Goal: Navigation & Orientation: Find specific page/section

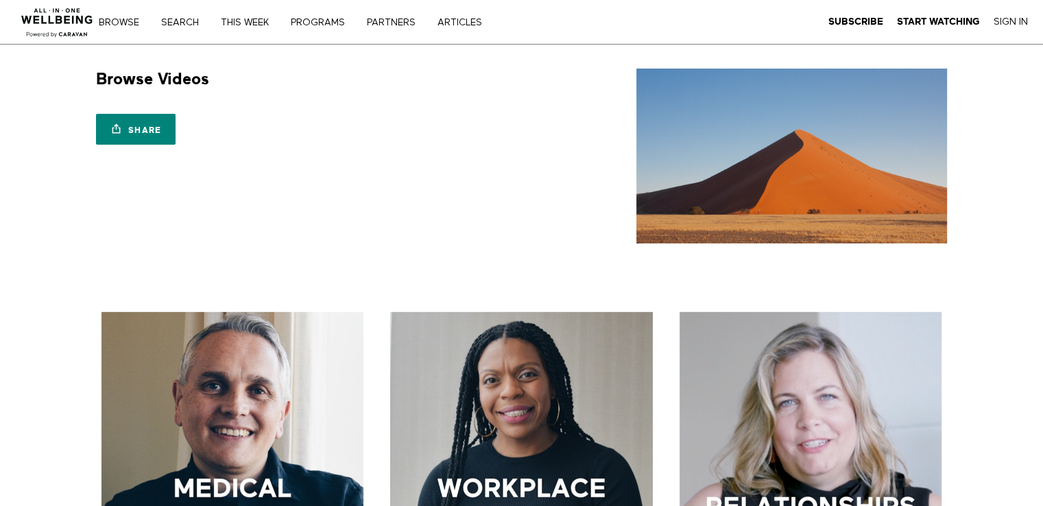
click at [94, 193] on div "Browse Videos Share Share with your friends https://app.allinonewellbeing.com/b…" at bounding box center [522, 156] width 878 height 175
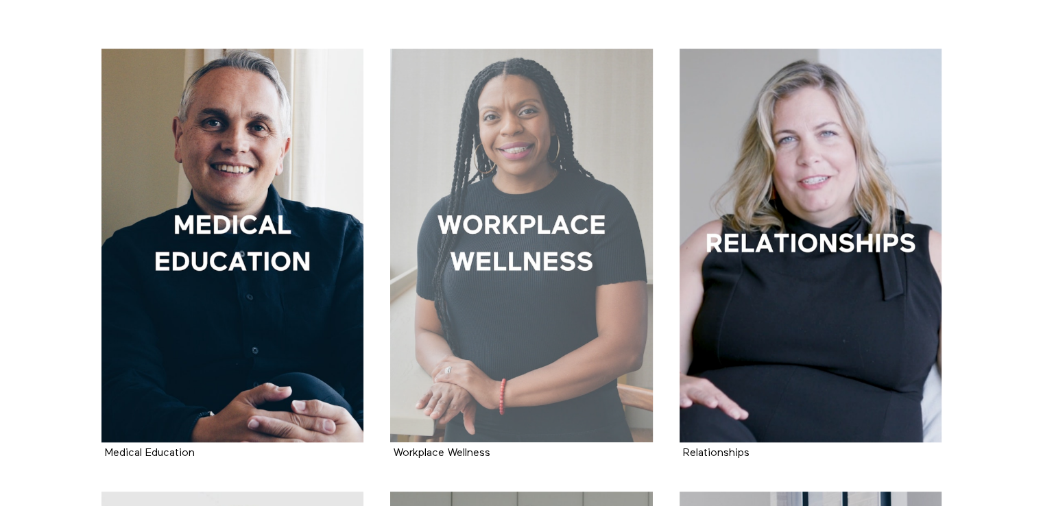
scroll to position [263, 0]
click at [522, 269] on div at bounding box center [521, 246] width 263 height 394
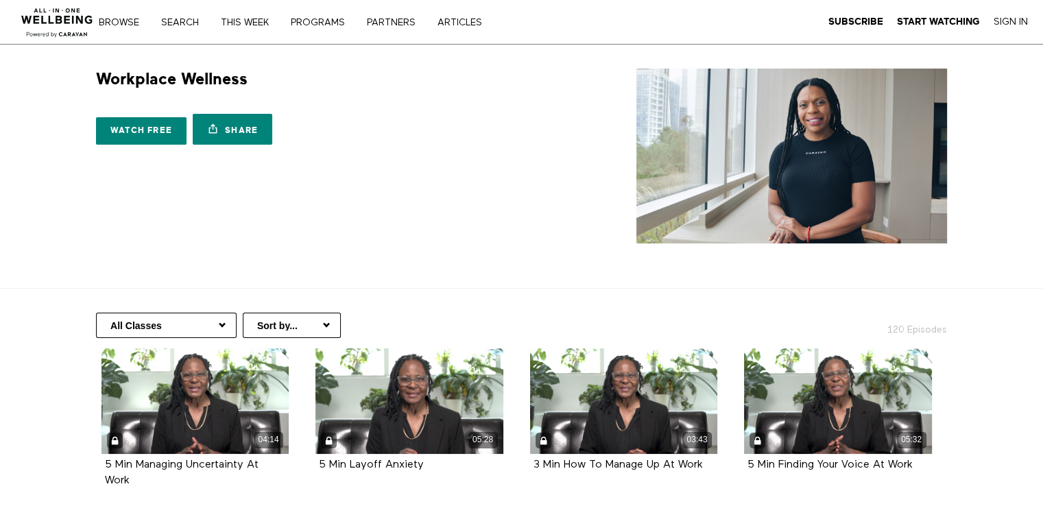
click at [221, 328] on select "All Classes Career Development Mindset Brain Training Communication Leadership …" at bounding box center [166, 325] width 141 height 25
click at [385, 176] on div "Workplace Wellness 10 Seasons Watch free Share Share with your friends [URL][DO…" at bounding box center [522, 156] width 878 height 175
click at [218, 325] on select "All Classes Career Development Mindset Brain Training Communication Leadership …" at bounding box center [166, 325] width 141 height 25
click at [321, 203] on div "Workplace Wellness 10 Seasons Watch free Share Share with your friends https://…" at bounding box center [522, 156] width 878 height 175
click at [199, 324] on select "All Classes Career Development Mindset Brain Training Communication Leadership …" at bounding box center [166, 325] width 141 height 25
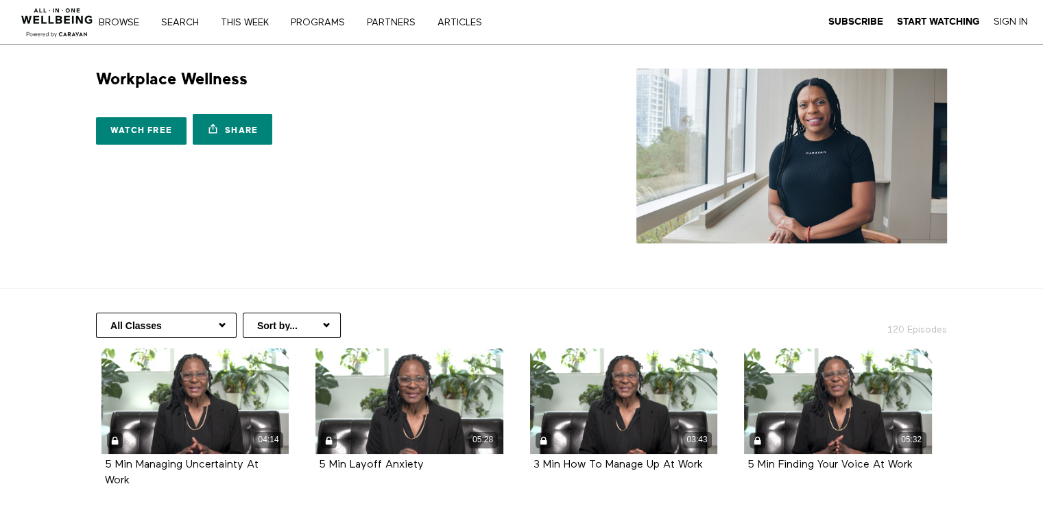
click at [343, 242] on div "Workplace Wellness 10 Seasons Watch free Share Share with your friends https://…" at bounding box center [522, 156] width 878 height 175
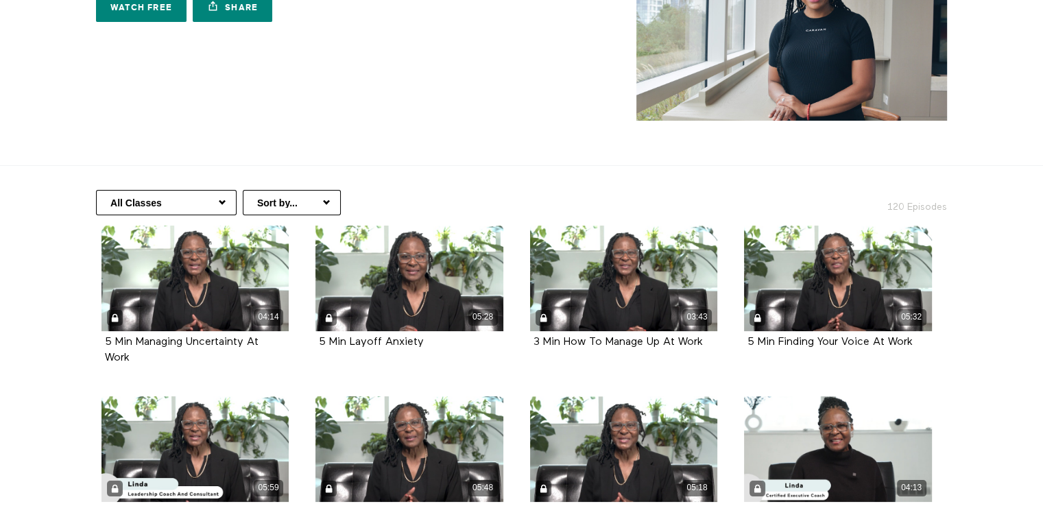
scroll to position [123, 0]
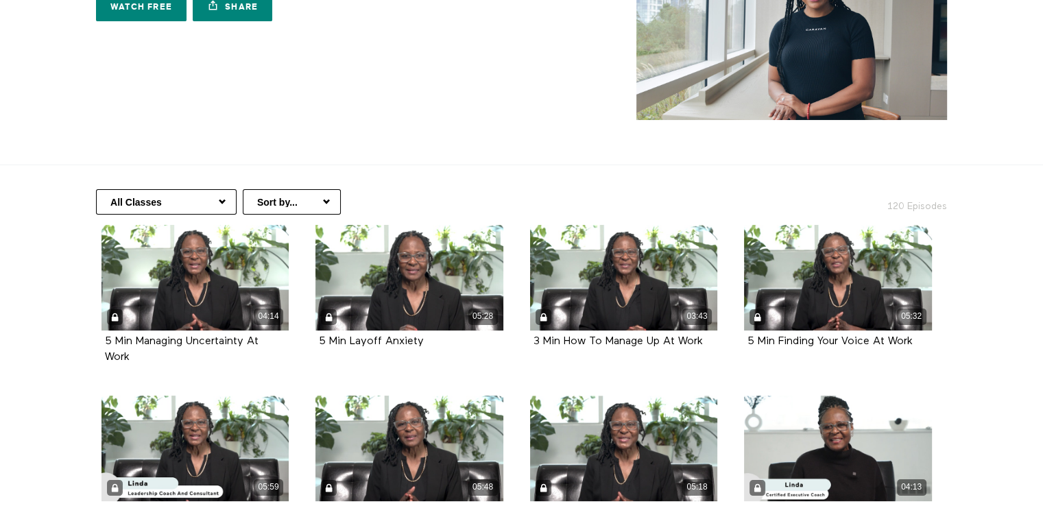
click at [307, 190] on select "Sort by... Alphabetical Release date" at bounding box center [292, 201] width 98 height 25
click at [387, 141] on section "Workplace Wellness 10 Seasons Watch free Share Share with your friends https://…" at bounding box center [521, 43] width 1043 height 244
click at [195, 209] on select "All Classes Career Development Mindset Brain Training Communication Leadership …" at bounding box center [166, 201] width 141 height 25
select select "https://app.allinonewellbeing.com/workplace-wellness-1/season:6"
click at [96, 189] on select "All Classes Career Development Mindset Brain Training Communication Leadership …" at bounding box center [166, 201] width 141 height 25
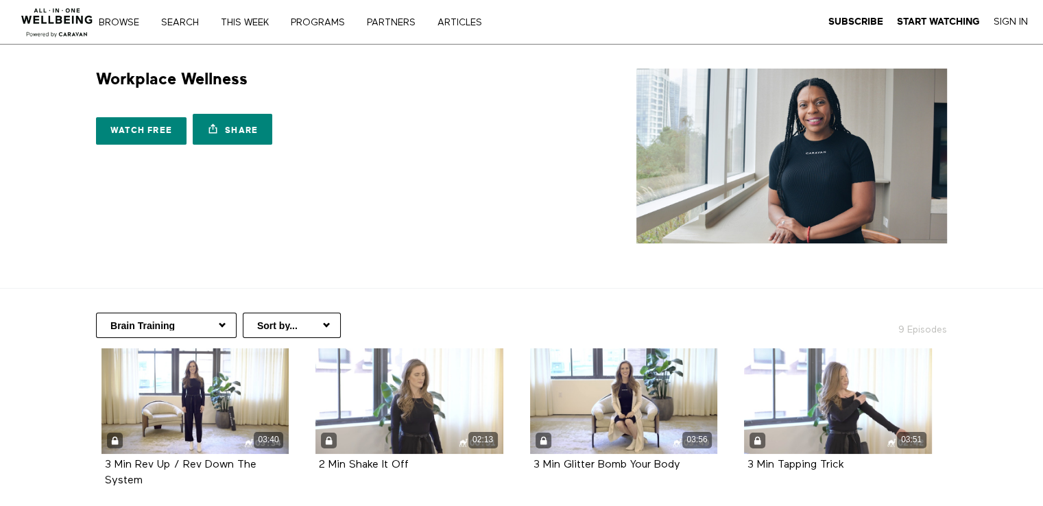
click at [494, 230] on div "Workplace Wellness 10 Seasons Watch free Share Share with your friends https://…" at bounding box center [522, 156] width 878 height 175
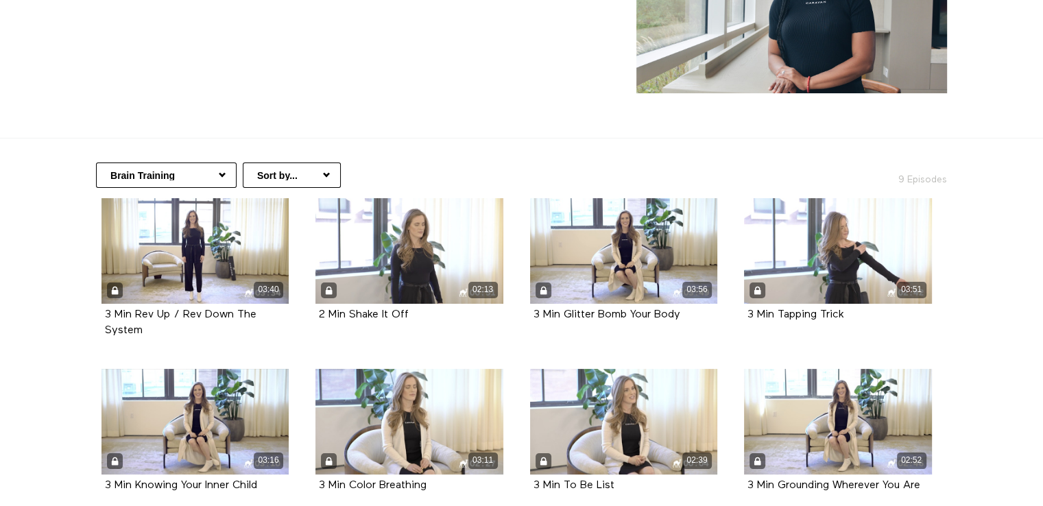
scroll to position [151, 0]
click at [462, 101] on section "Workplace Wellness 10 Seasons Watch free Share Share with your friends https://…" at bounding box center [521, 16] width 1043 height 244
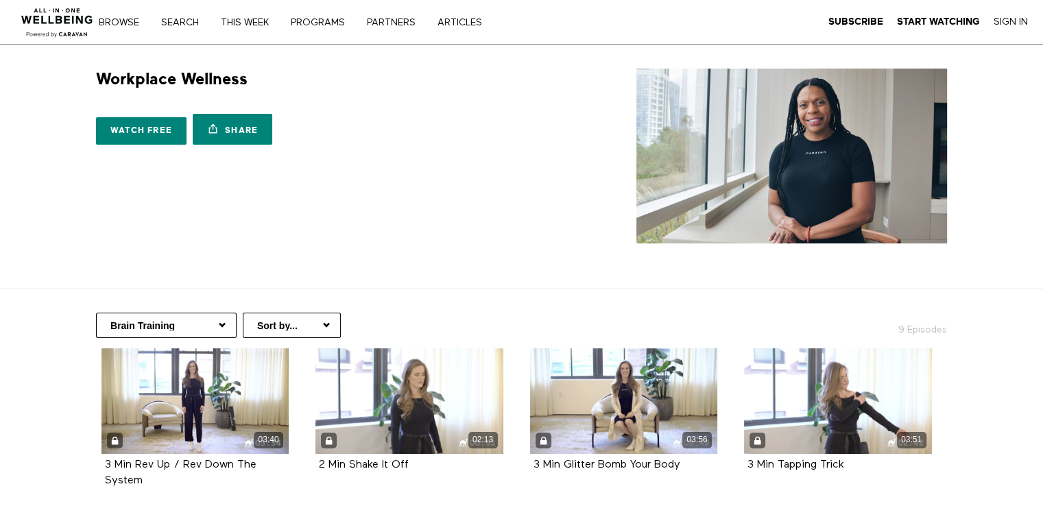
click at [323, 31] on div "Browse Search THIS WEEK PROGRAMS PARTNERS ARTICLES Subscribe Start Watching Sig…" at bounding box center [358, 22] width 717 height 44
click at [322, 25] on link "PROGRAMS" at bounding box center [322, 23] width 73 height 10
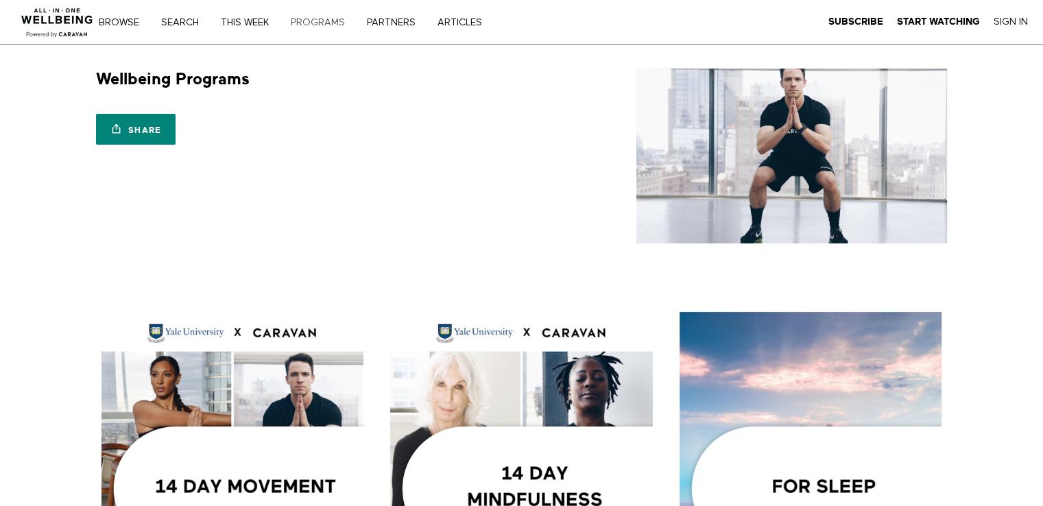
click at [326, 23] on link "PROGRAMS" at bounding box center [322, 23] width 73 height 10
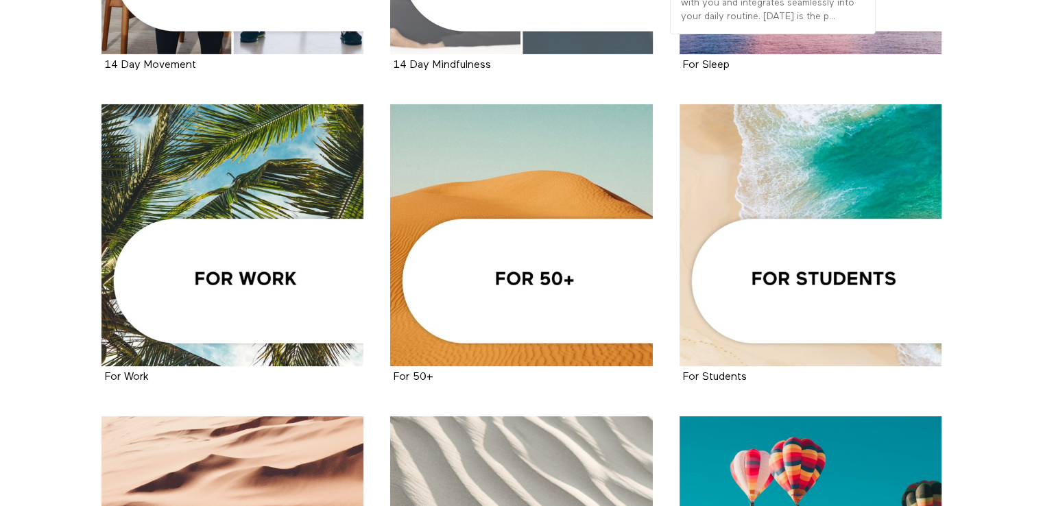
scroll to position [520, 0]
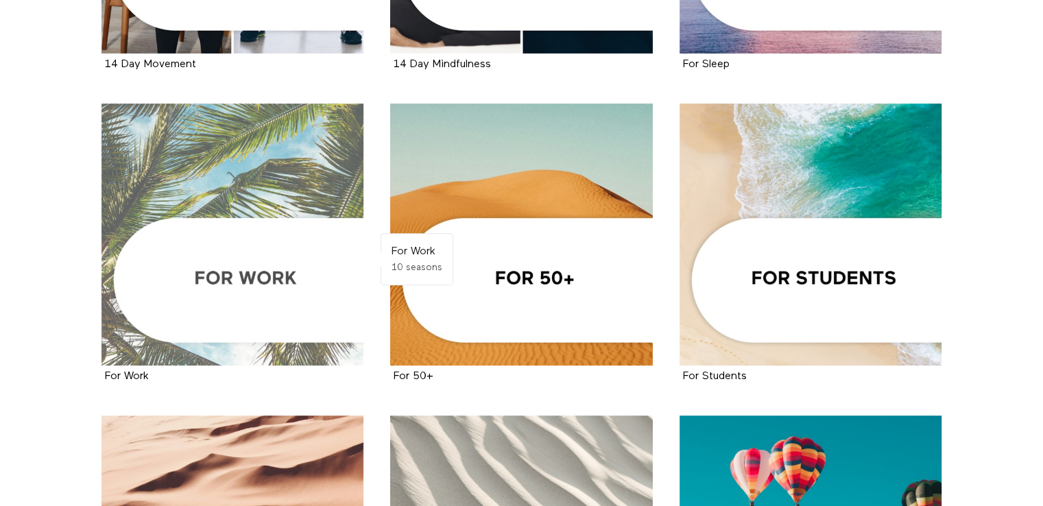
click at [286, 280] on div at bounding box center [232, 235] width 263 height 263
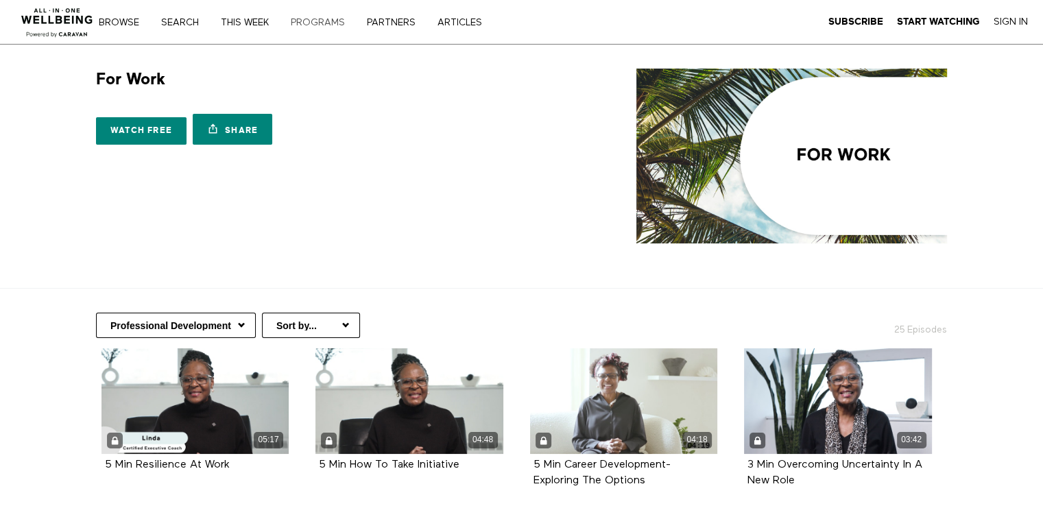
click at [328, 25] on link "PROGRAMS" at bounding box center [322, 23] width 73 height 10
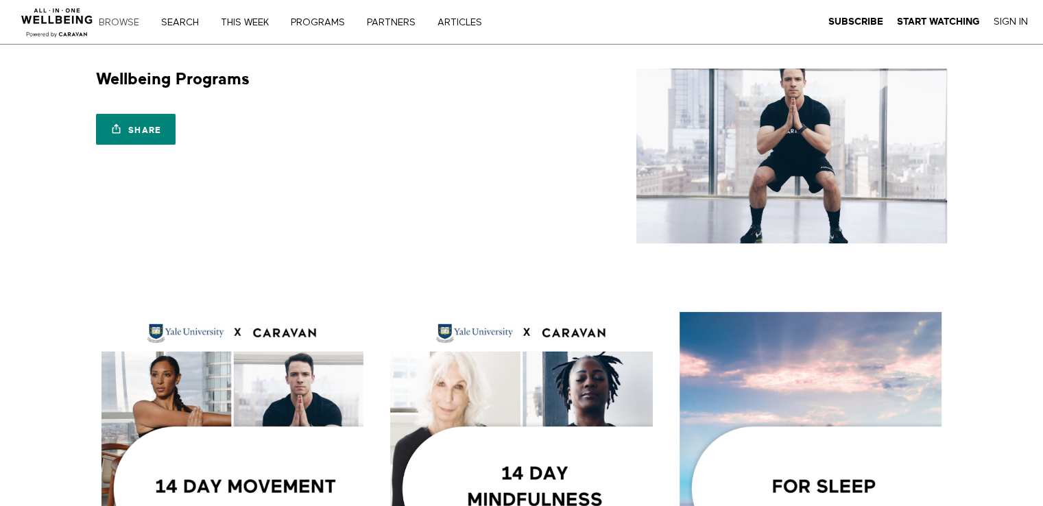
click at [126, 18] on link "Browse" at bounding box center [124, 23] width 60 height 10
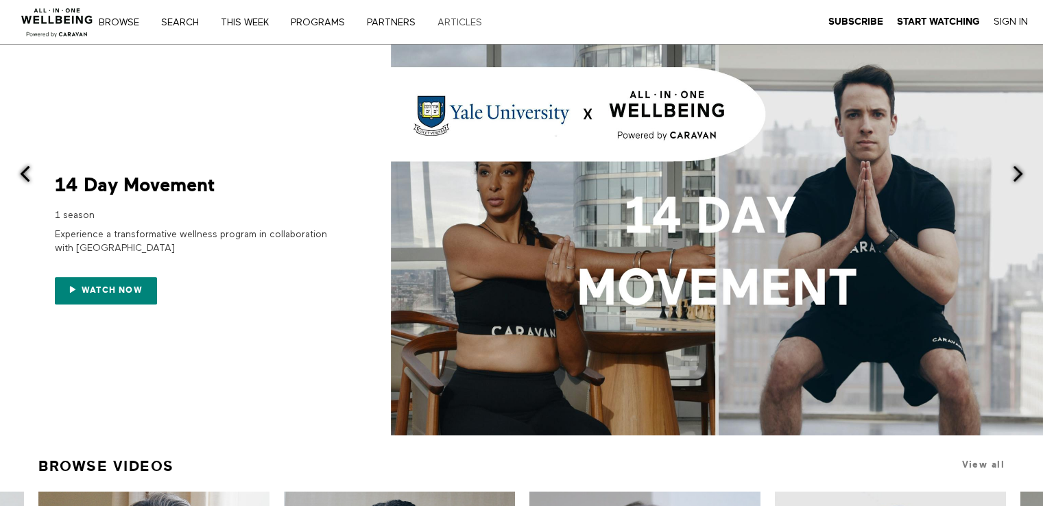
click at [468, 22] on link "ARTICLES" at bounding box center [465, 23] width 64 height 10
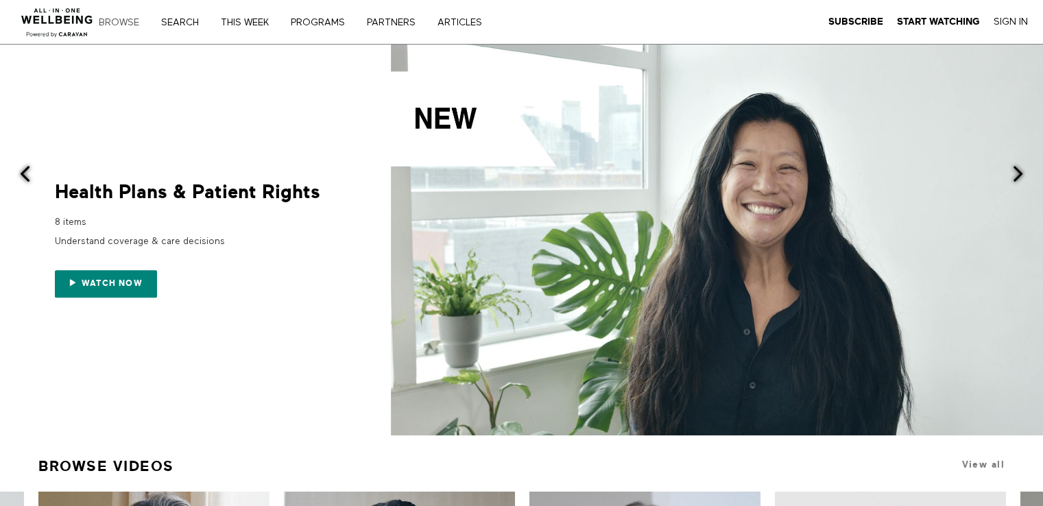
click at [123, 18] on link "Browse" at bounding box center [124, 23] width 60 height 10
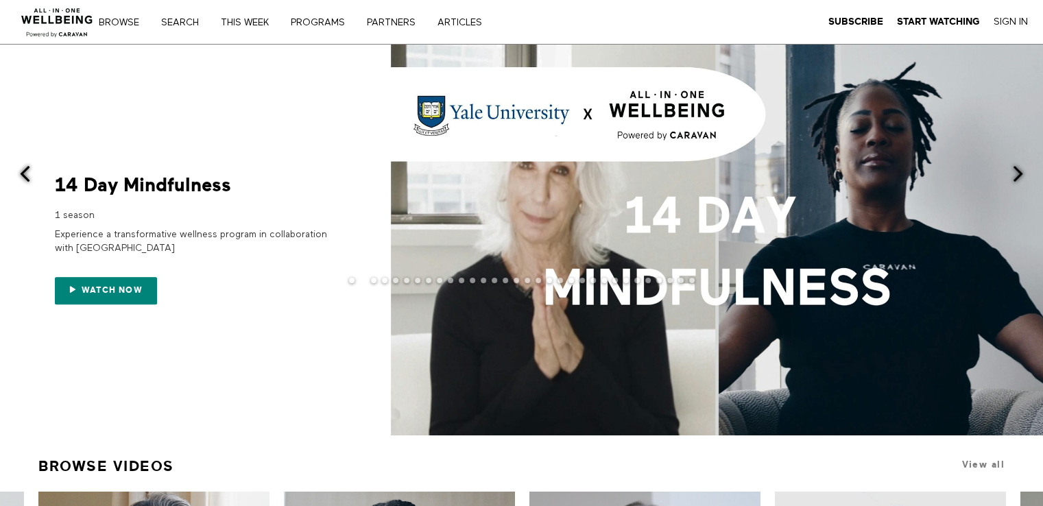
click at [365, 75] on div at bounding box center [521, 240] width 1043 height 391
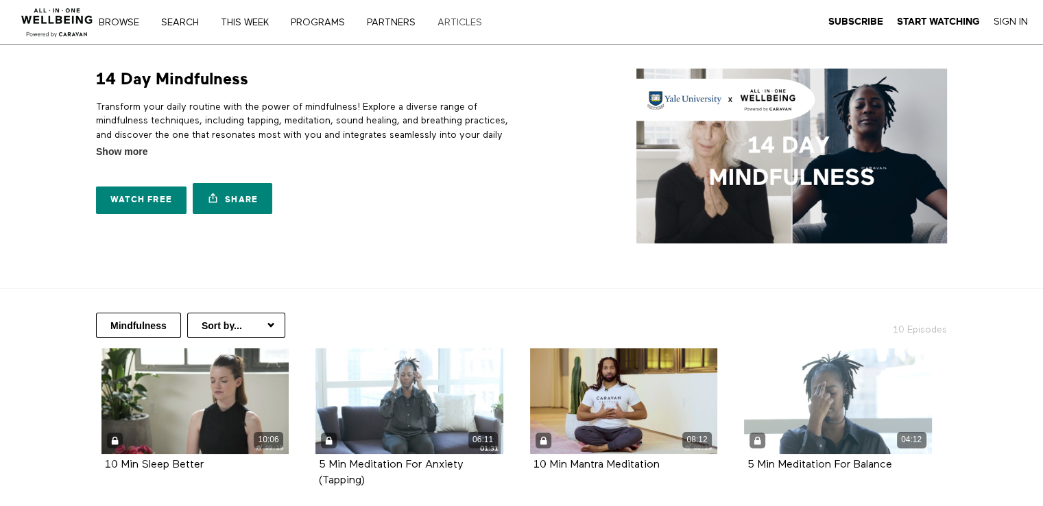
click at [458, 25] on link "ARTICLES" at bounding box center [465, 23] width 64 height 10
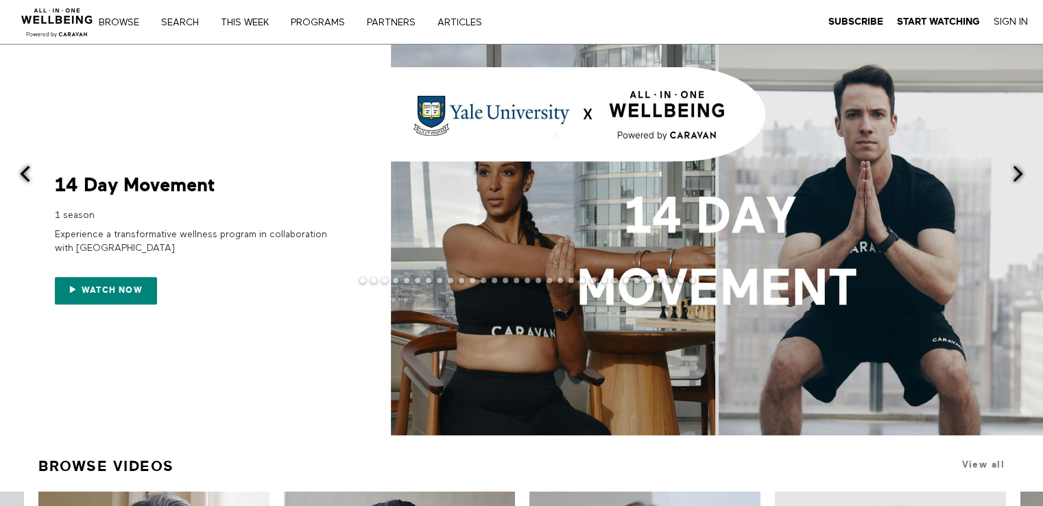
click at [302, 131] on div at bounding box center [521, 240] width 1043 height 391
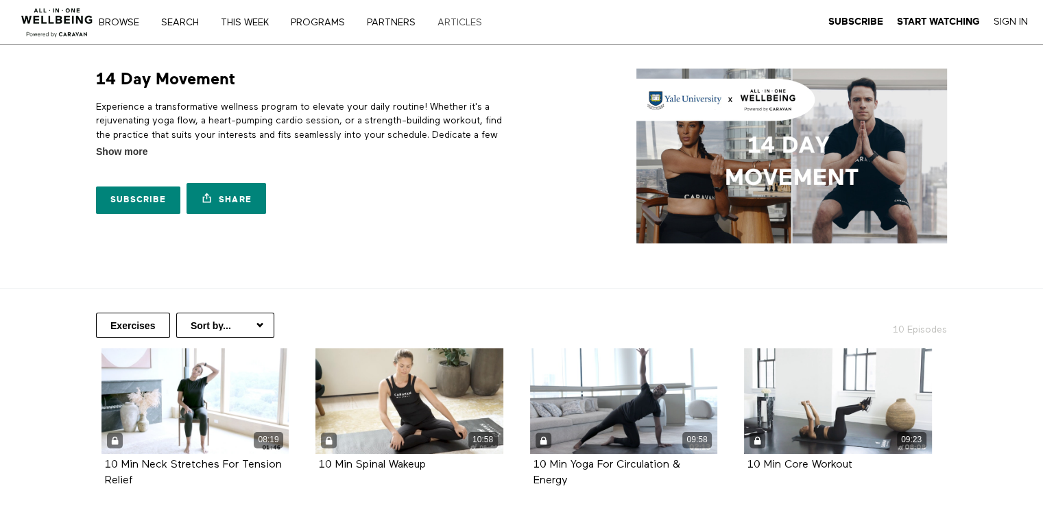
click at [466, 22] on link "ARTICLES" at bounding box center [465, 23] width 64 height 10
click at [390, 18] on link "PARTNERS" at bounding box center [396, 23] width 68 height 10
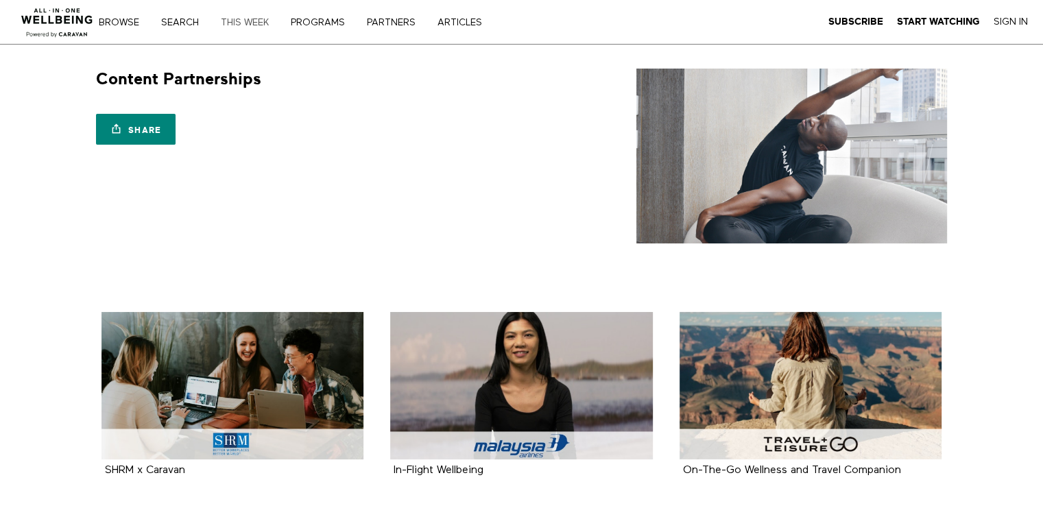
click at [239, 18] on link "THIS WEEK" at bounding box center [249, 23] width 67 height 10
